Goal: Task Accomplishment & Management: Use online tool/utility

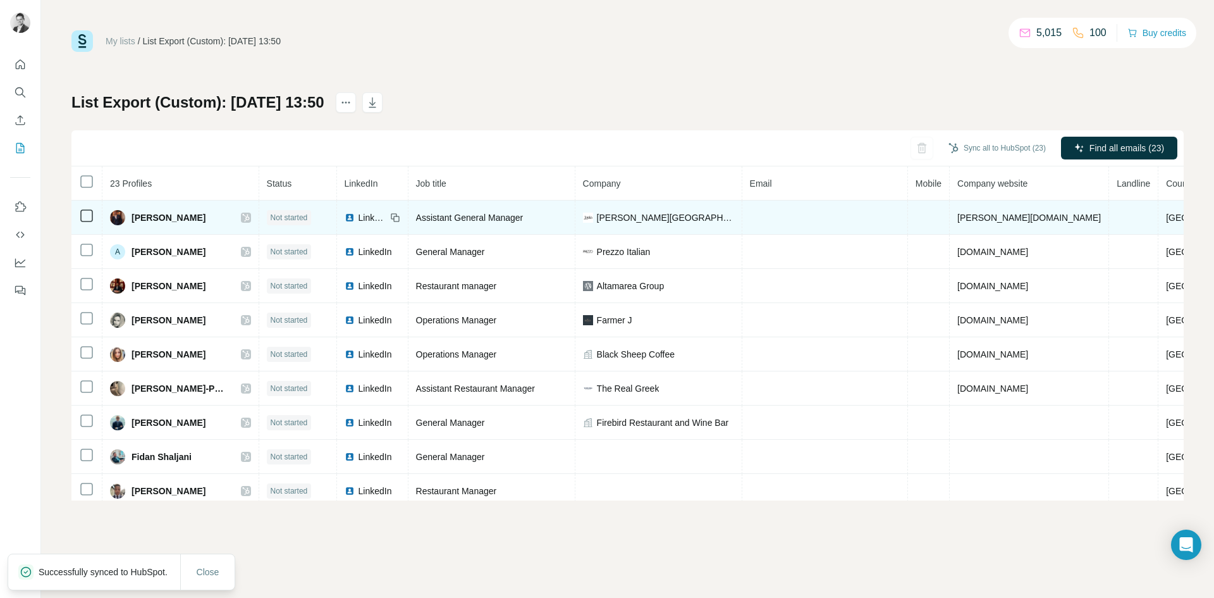
click at [242, 214] on icon at bounding box center [246, 218] width 8 height 10
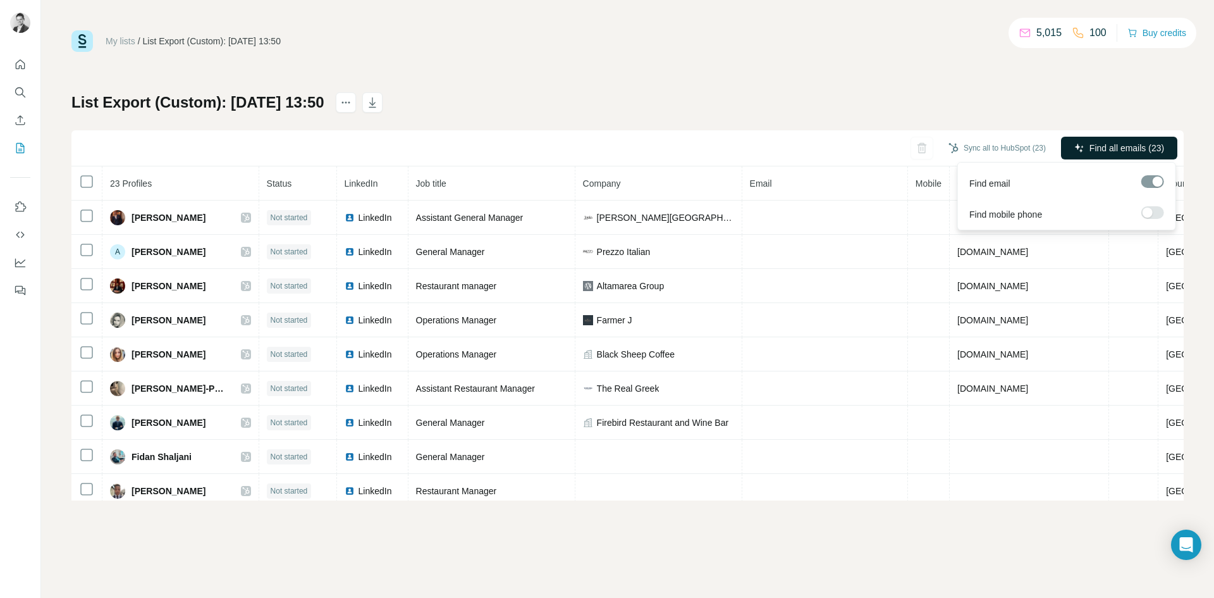
click at [1090, 152] on span "Find all emails (23)" at bounding box center [1127, 148] width 75 height 13
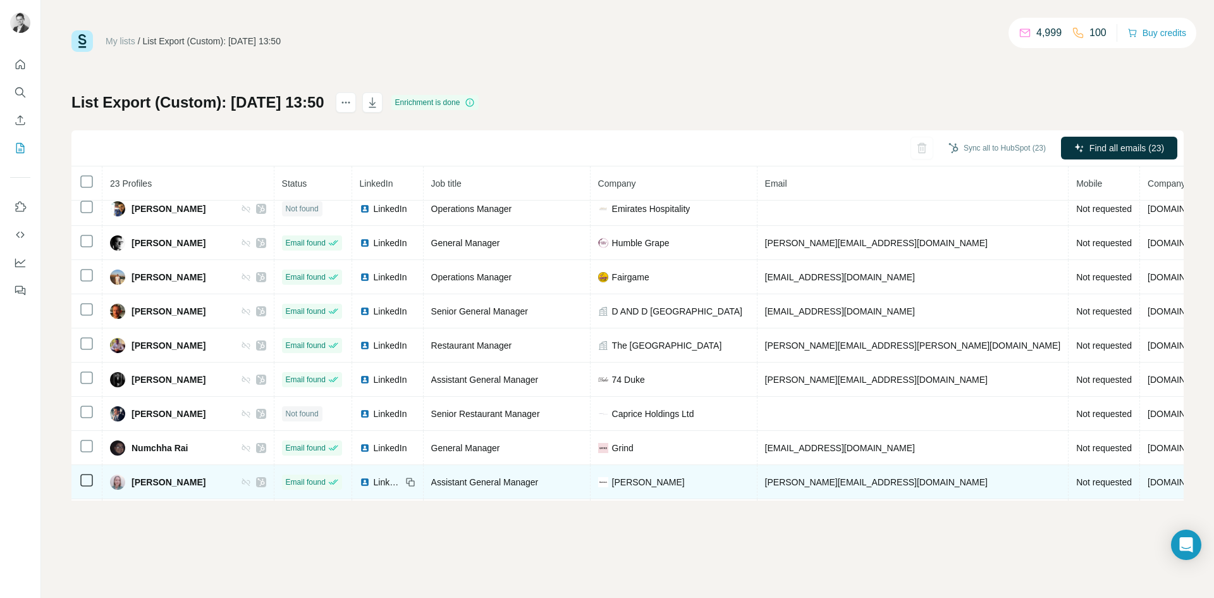
scroll to position [492, 0]
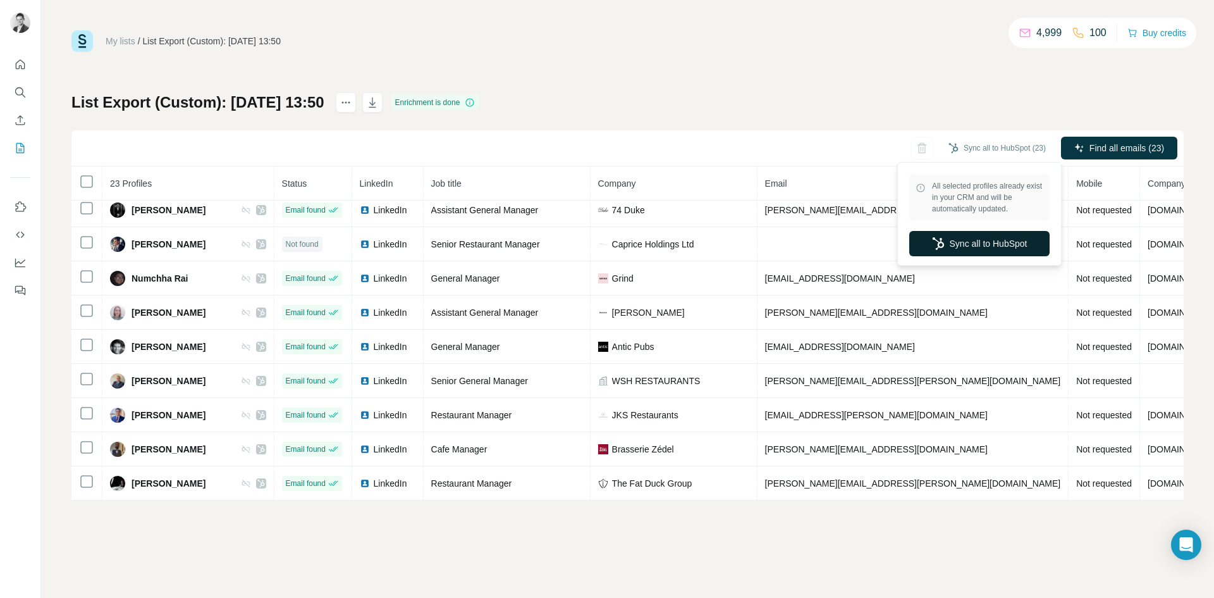
click at [980, 239] on button "Sync all to HubSpot" at bounding box center [979, 243] width 140 height 25
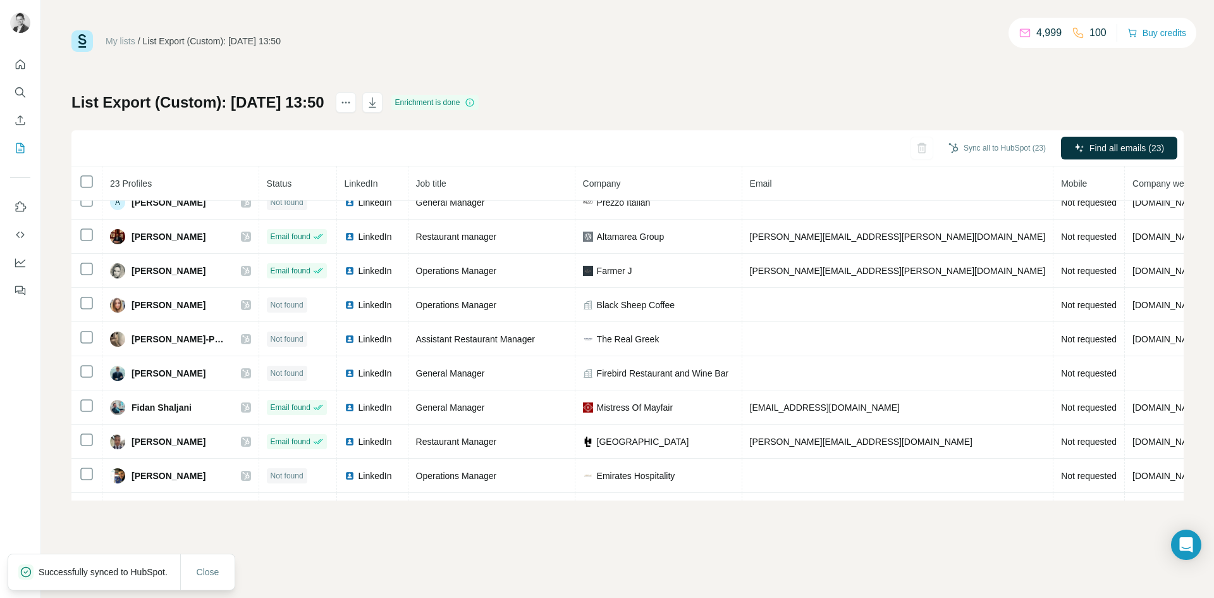
scroll to position [0, 0]
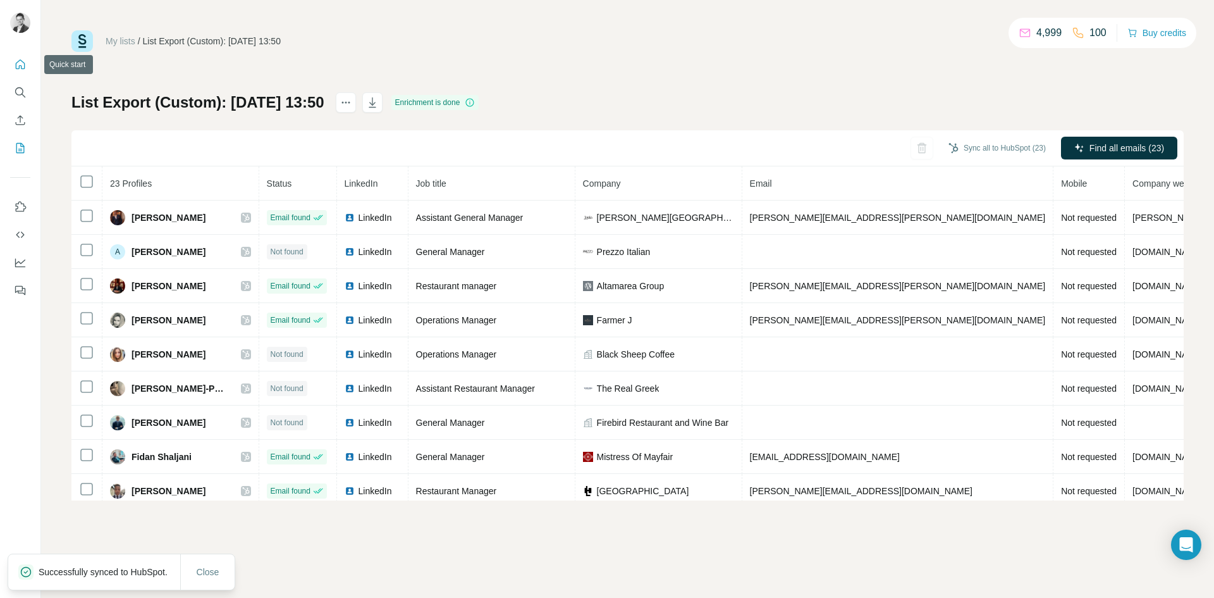
click at [15, 54] on button "Quick start" at bounding box center [20, 64] width 20 height 23
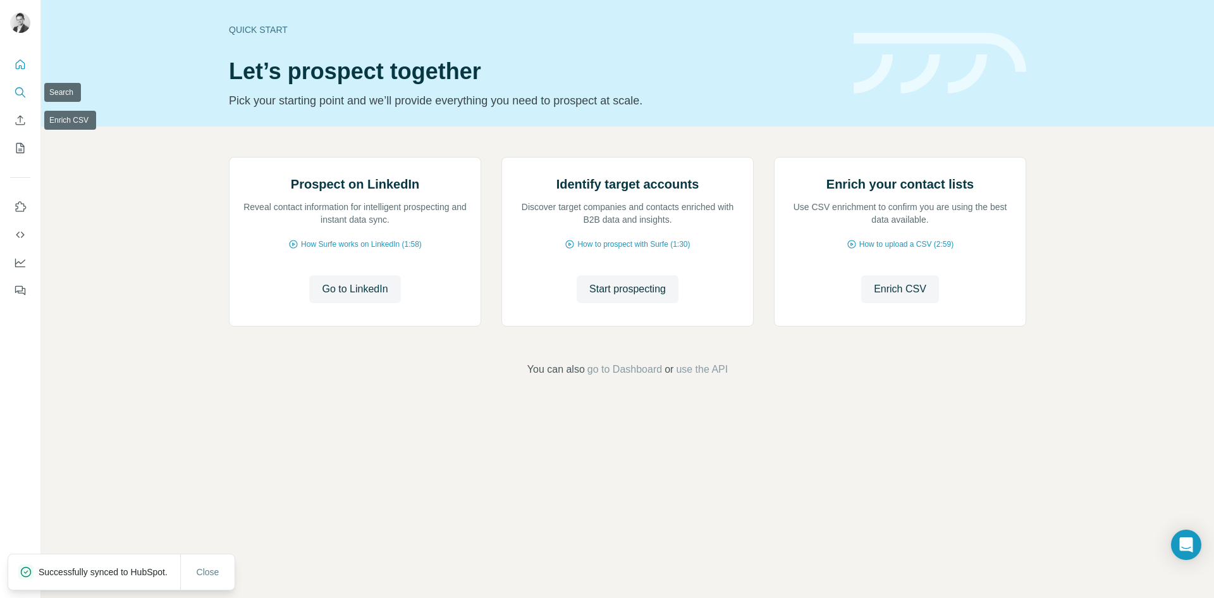
click at [18, 86] on icon "Search" at bounding box center [20, 92] width 13 height 13
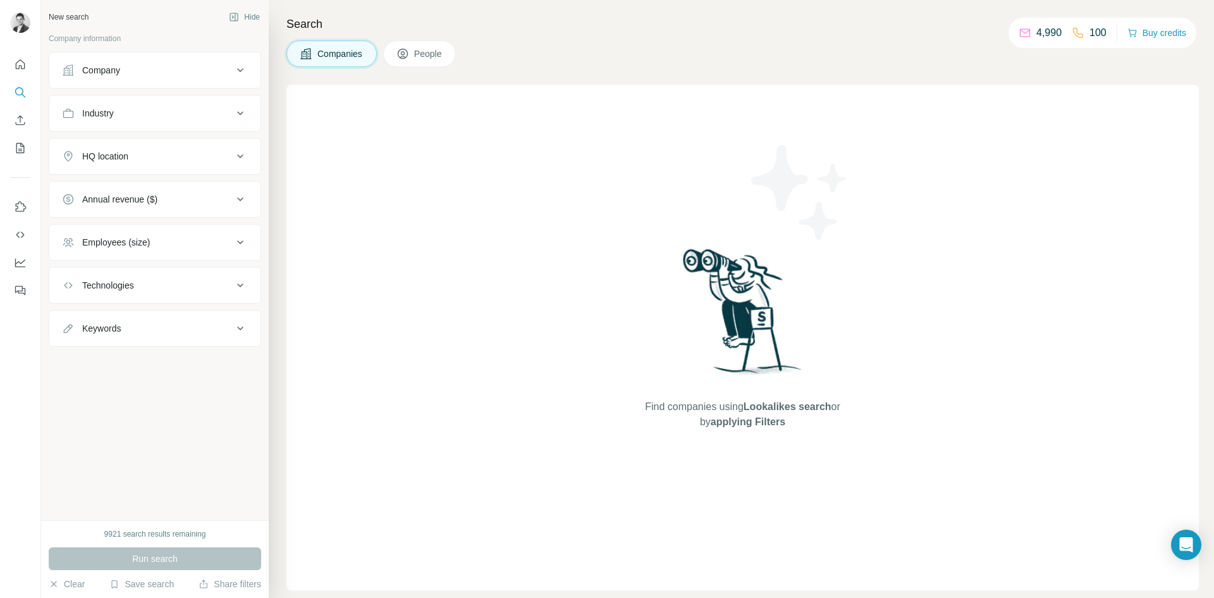
click at [426, 52] on span "People" at bounding box center [428, 53] width 29 height 13
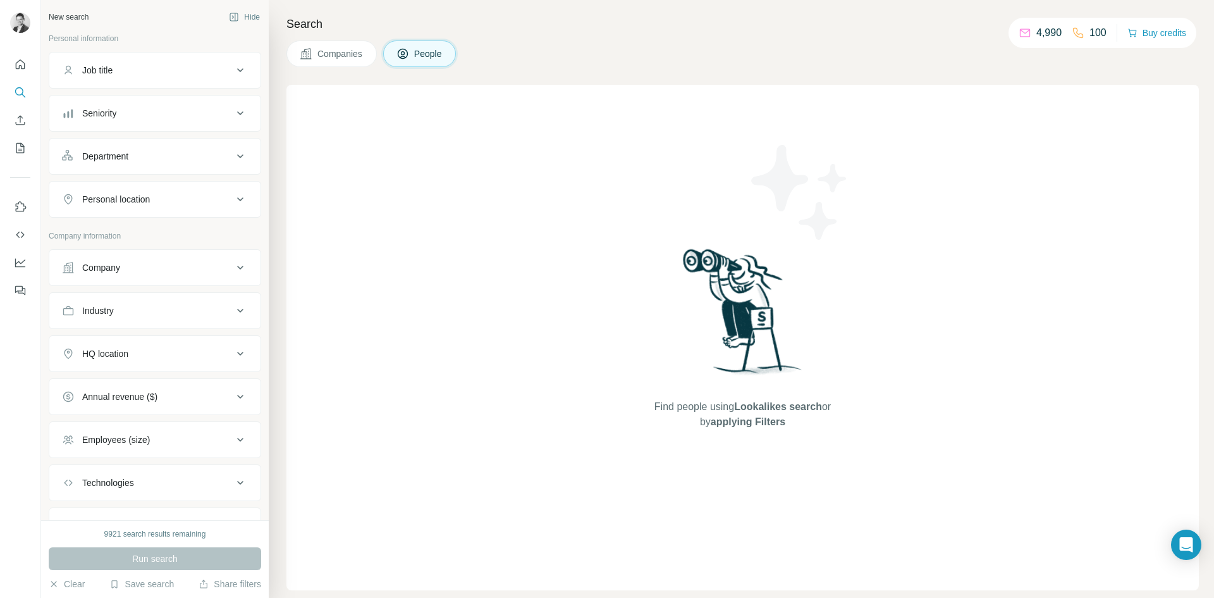
click at [338, 51] on span "Companies" at bounding box center [341, 53] width 46 height 13
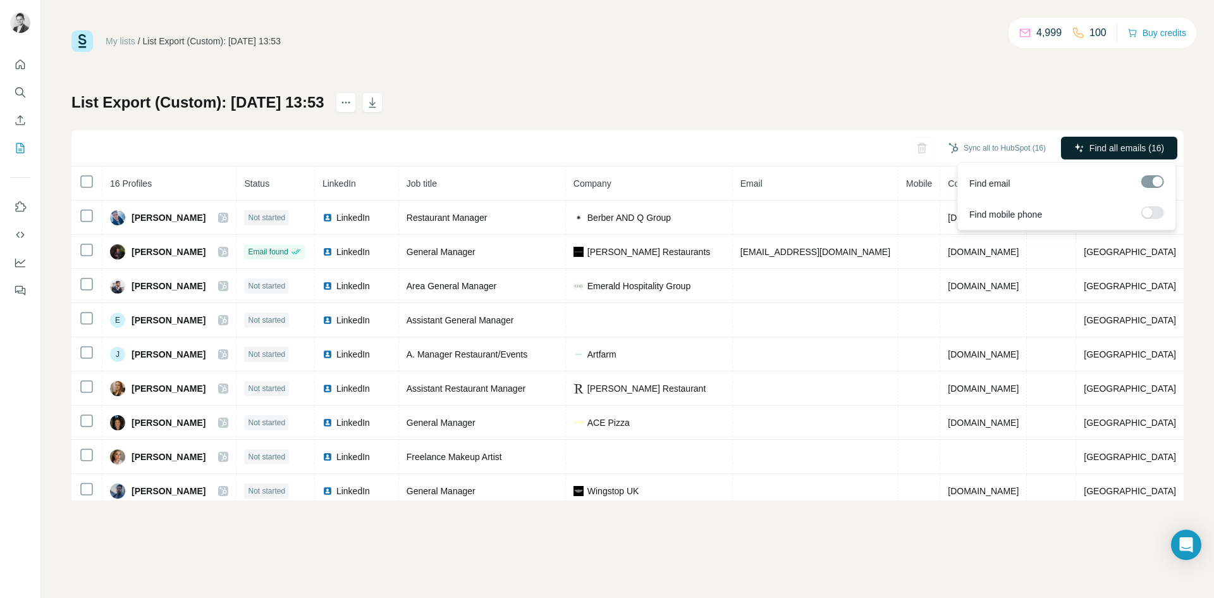
click at [1084, 144] on button "Find all emails (16)" at bounding box center [1119, 148] width 116 height 23
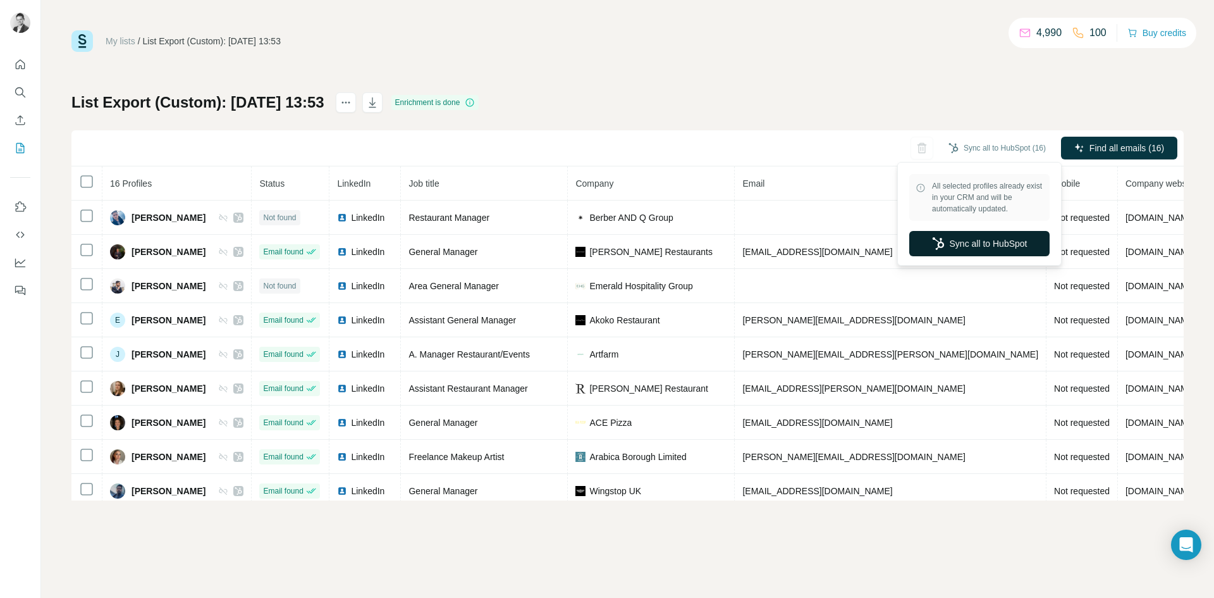
click at [981, 245] on button "Sync all to HubSpot" at bounding box center [979, 243] width 140 height 25
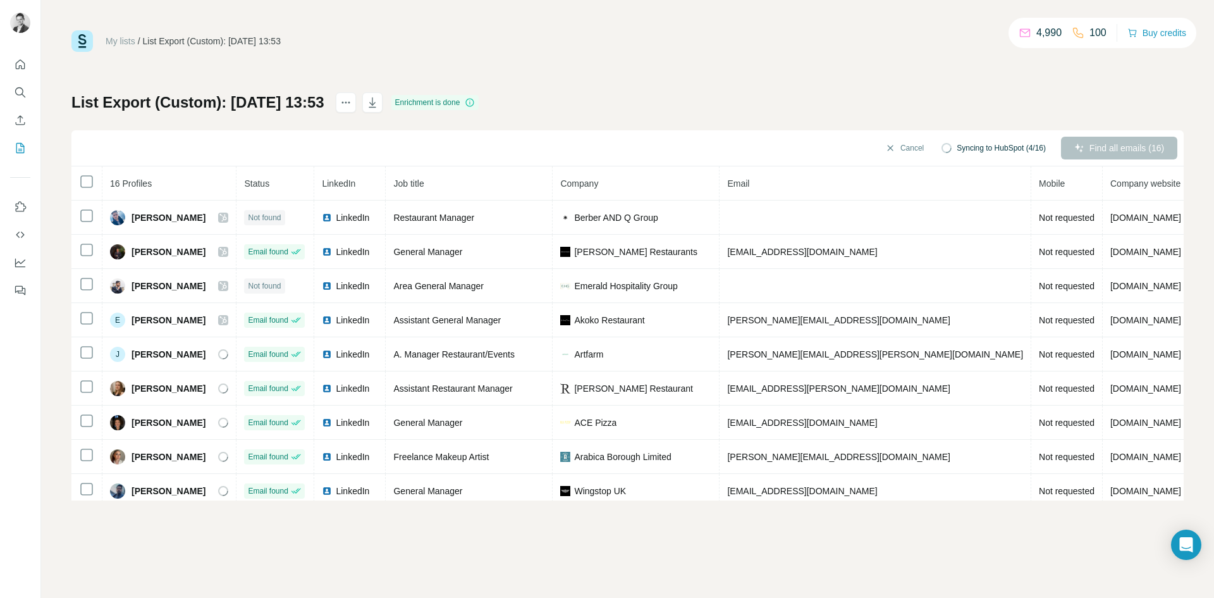
scroll to position [0, 117]
